Goal: Information Seeking & Learning: Find specific page/section

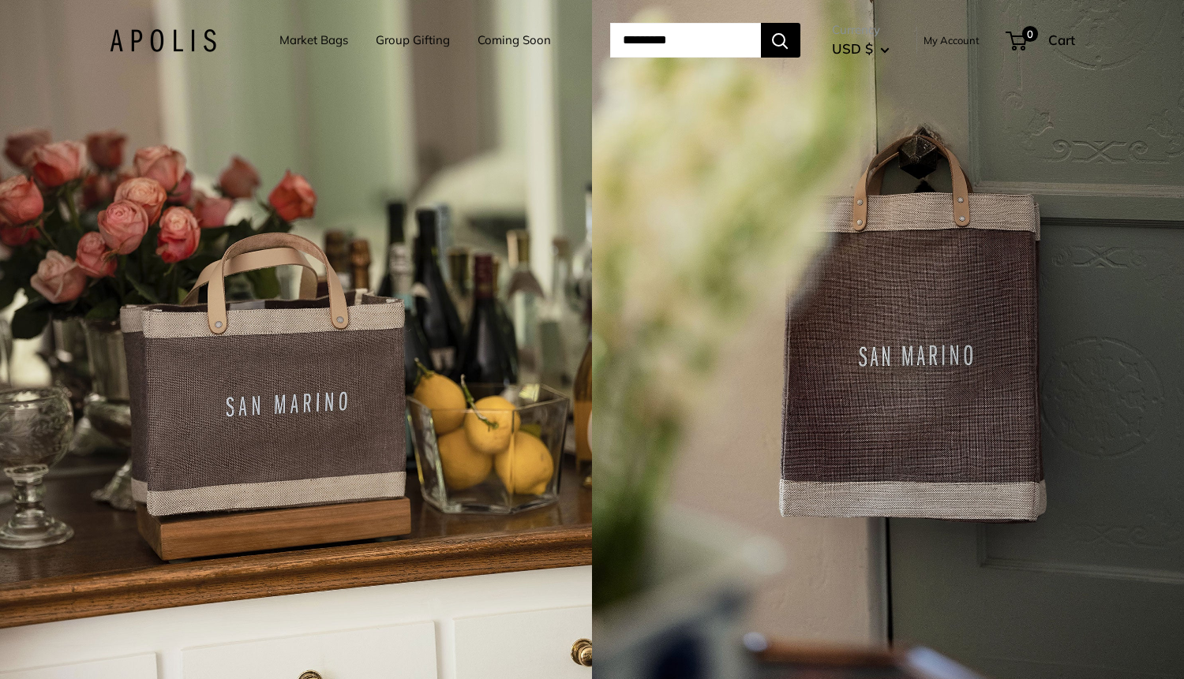
click at [679, 36] on input "Search..." at bounding box center [685, 40] width 151 height 35
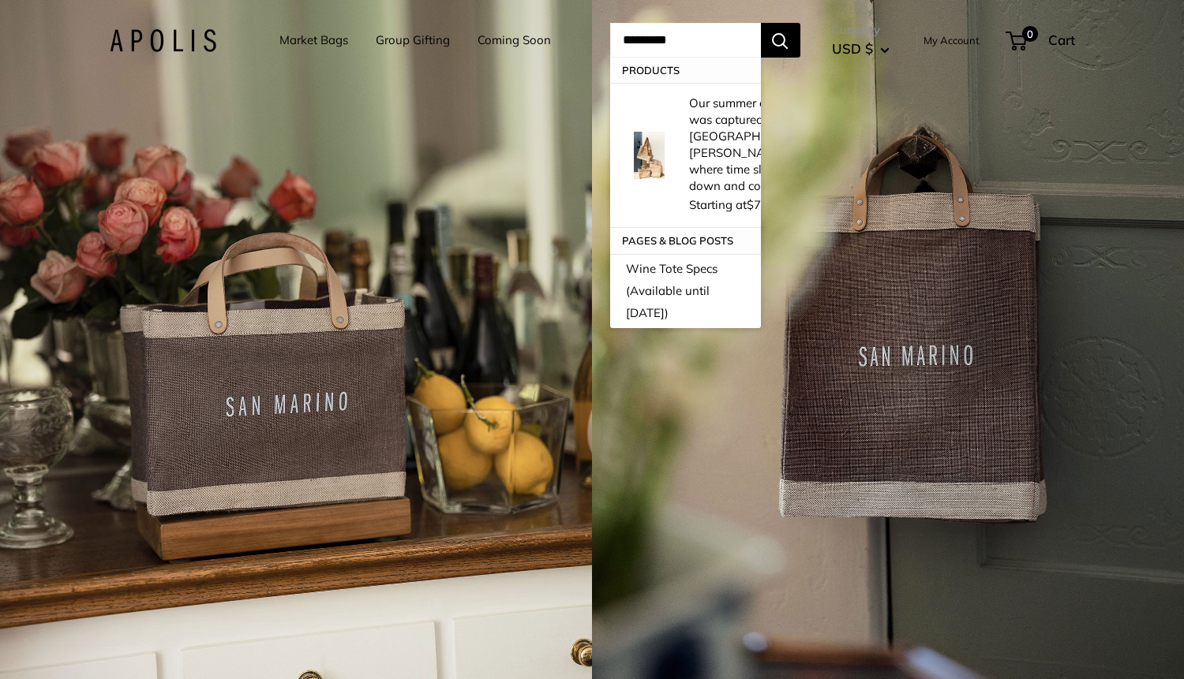
type input "*********"
click at [761, 23] on button "Search" at bounding box center [780, 40] width 39 height 35
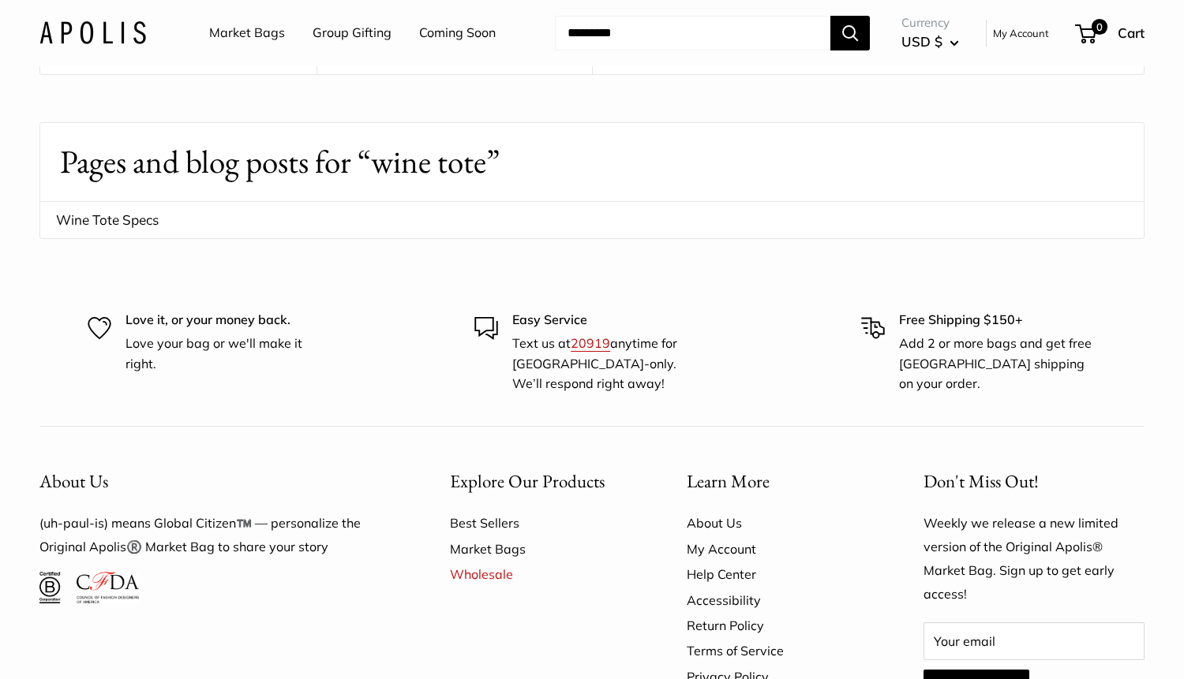
scroll to position [1527, 0]
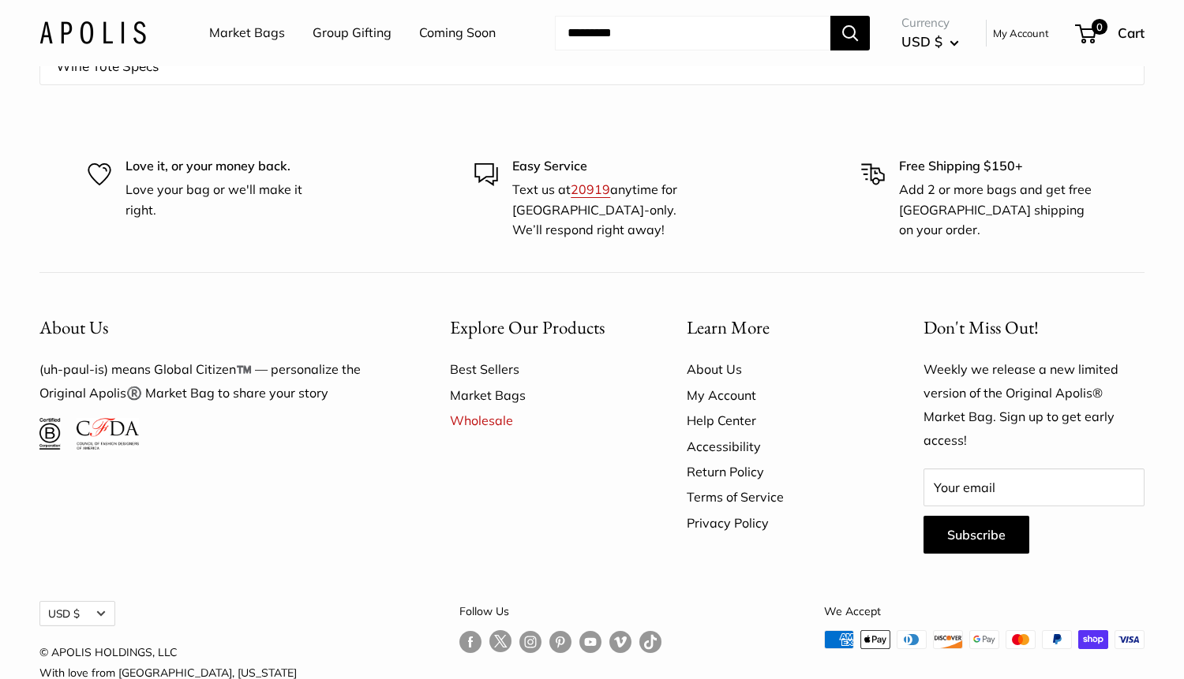
click at [716, 408] on link "Help Center" at bounding box center [776, 420] width 181 height 25
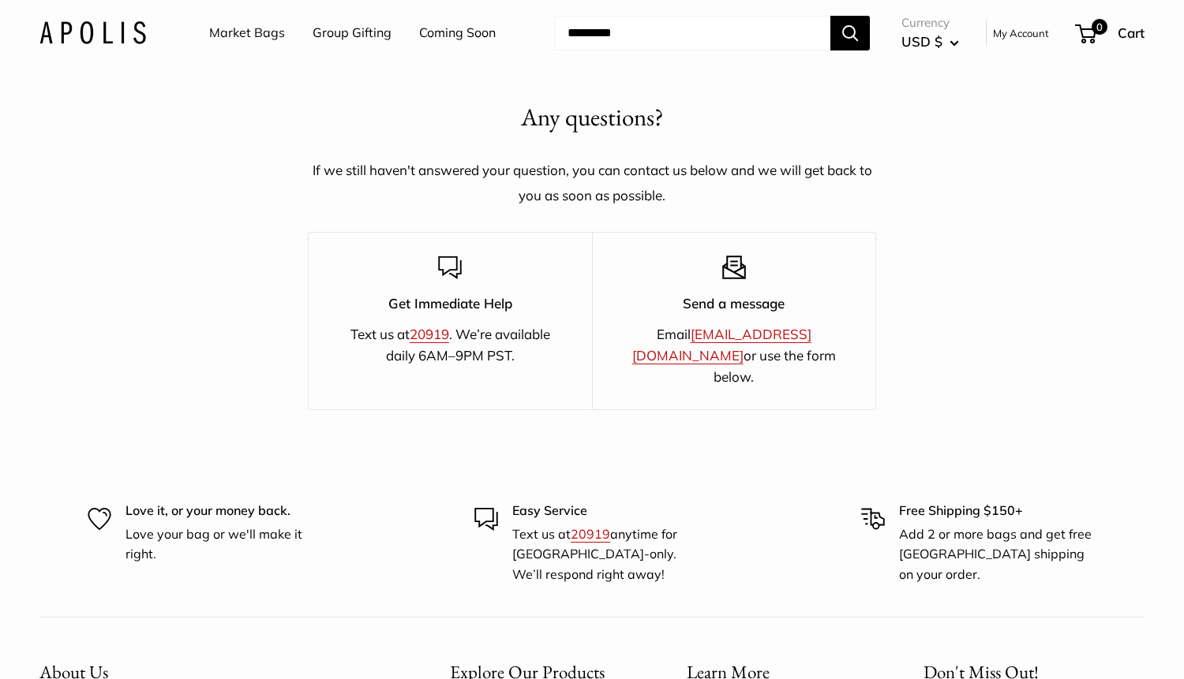
scroll to position [2537, 0]
